Goal: Communication & Community: Answer question/provide support

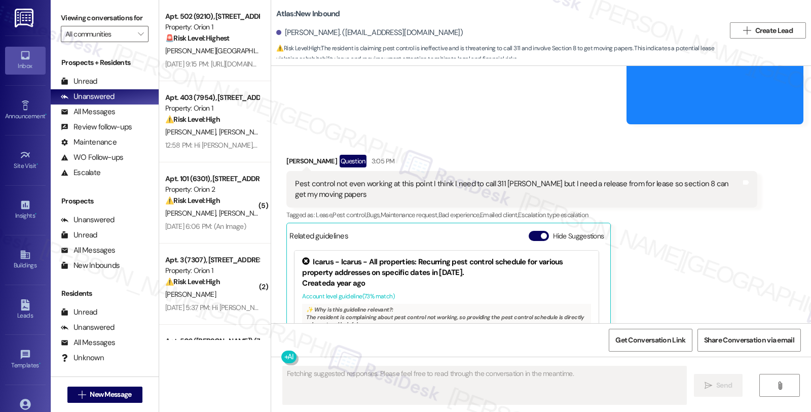
scroll to position [2597, 0]
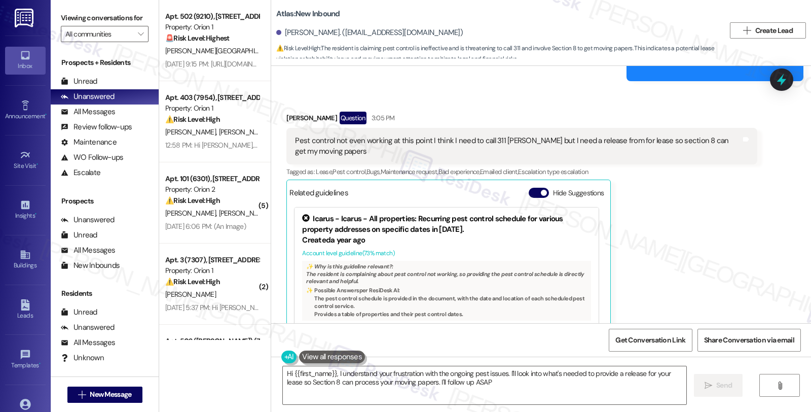
type textarea "Hi {{first_name}}, I understand your frustration with the ongoing pest issues. …"
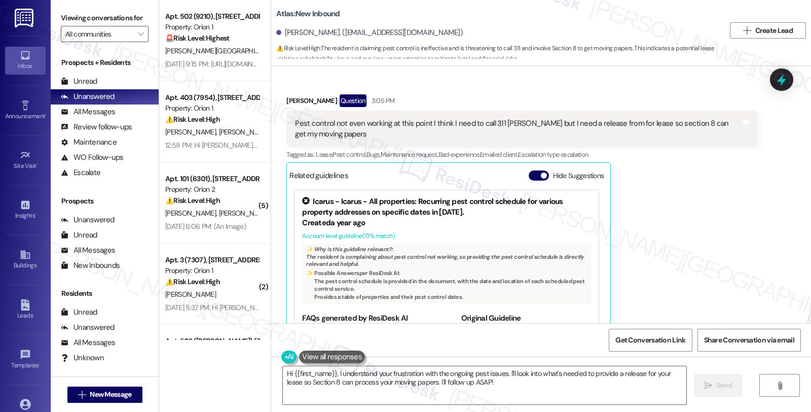
scroll to position [2721, 0]
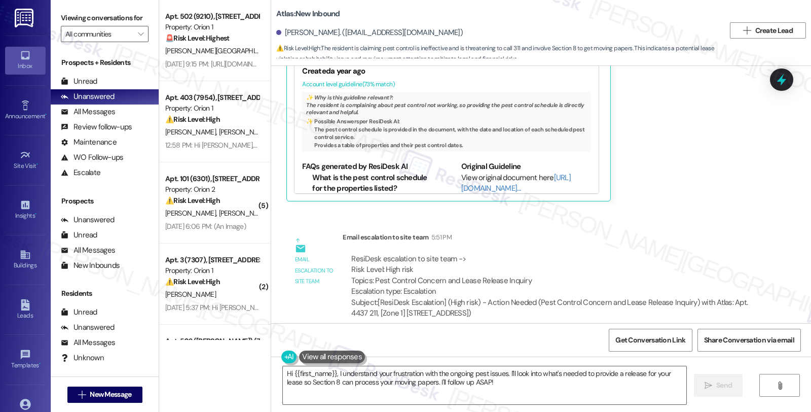
click at [753, 200] on div "WO Opened request: no description [DATE] 8:00 PM Status : Completed Priority : …" at bounding box center [541, 194] width 540 height 257
click at [654, 207] on div "WO Opened request: no description [DATE] 8:00 PM Status : Completed Priority : …" at bounding box center [541, 194] width 540 height 257
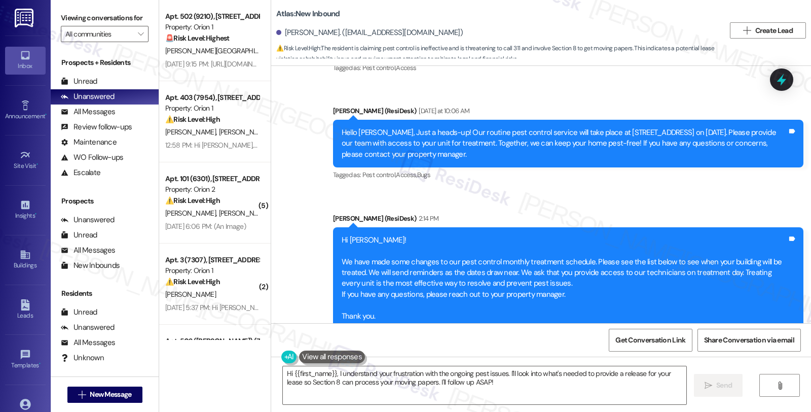
scroll to position [2102, 0]
